Goal: Go to known website: Go to known website

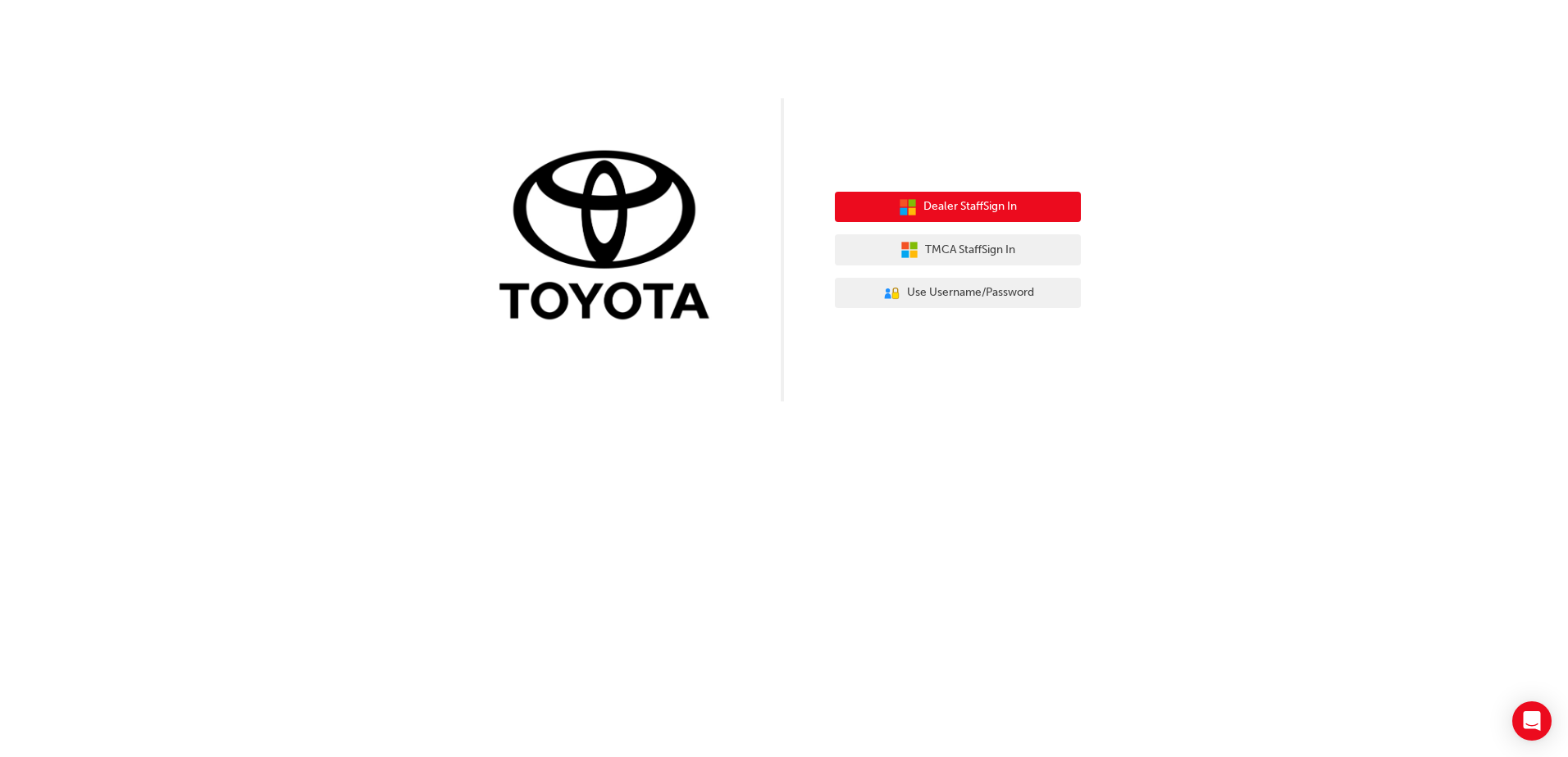
click at [970, 206] on span "Dealer Staff Sign In" at bounding box center [970, 206] width 93 height 19
